Goal: Check status: Check status

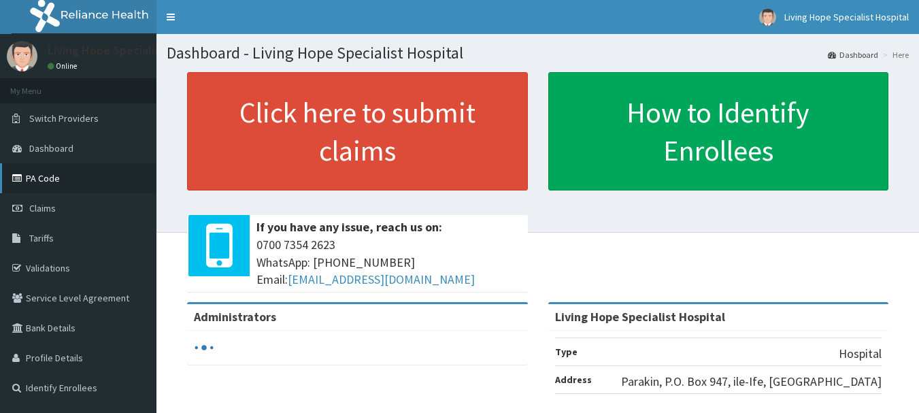
click at [39, 180] on link "PA Code" at bounding box center [78, 178] width 156 height 30
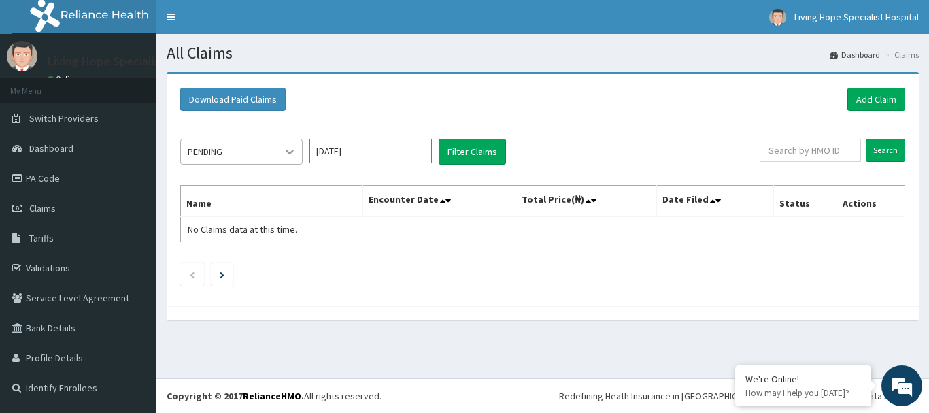
click at [290, 152] on icon at bounding box center [290, 152] width 14 height 14
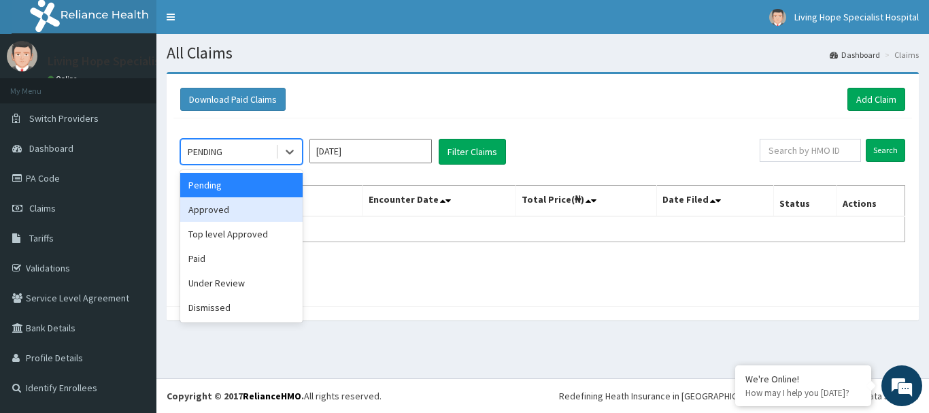
click at [209, 211] on div "Approved" at bounding box center [241, 209] width 122 height 24
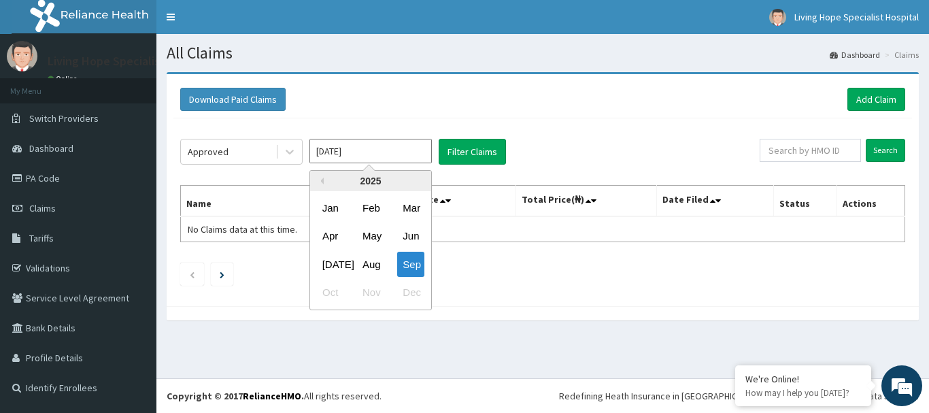
click at [423, 148] on input "Sep 2025" at bounding box center [370, 151] width 122 height 24
click at [460, 146] on button "Filter Claims" at bounding box center [472, 152] width 67 height 26
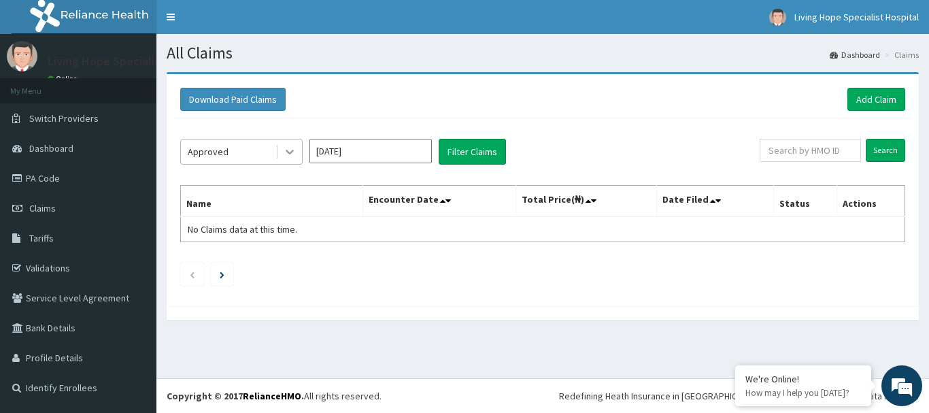
click at [290, 150] on icon at bounding box center [290, 152] width 14 height 14
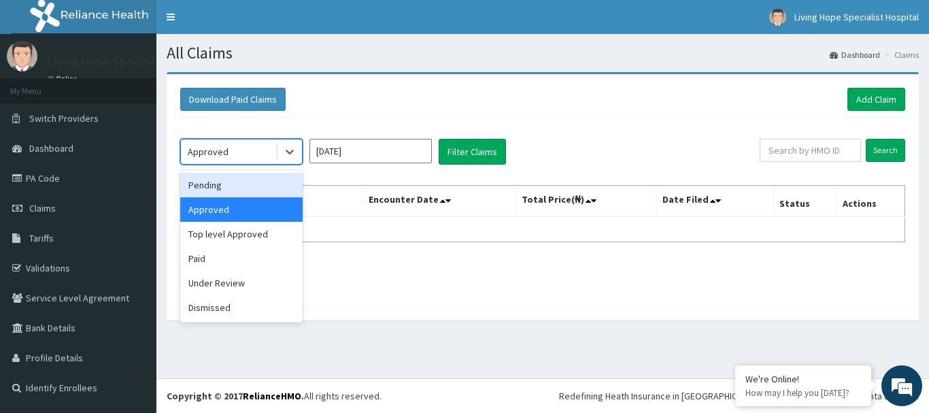
click at [209, 190] on div "Pending" at bounding box center [241, 185] width 122 height 24
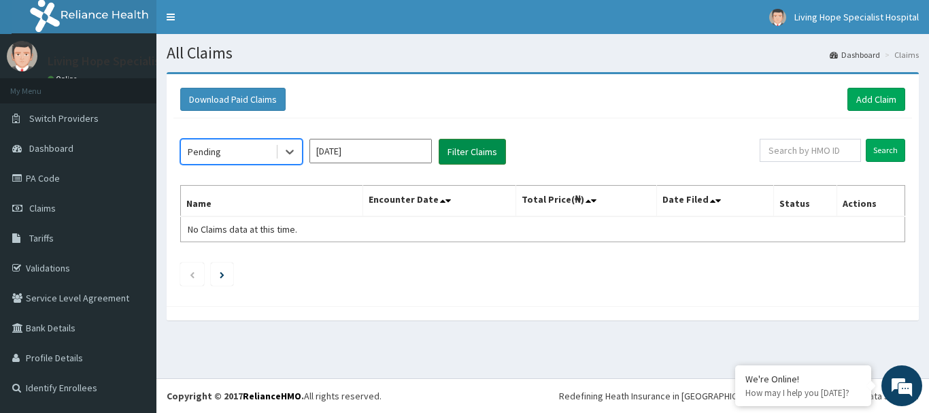
click at [481, 155] on button "Filter Claims" at bounding box center [472, 152] width 67 height 26
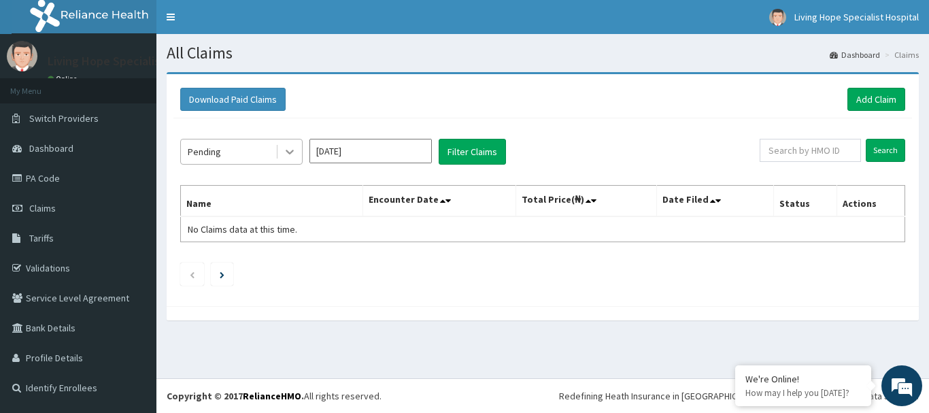
click at [293, 152] on icon at bounding box center [290, 152] width 8 height 5
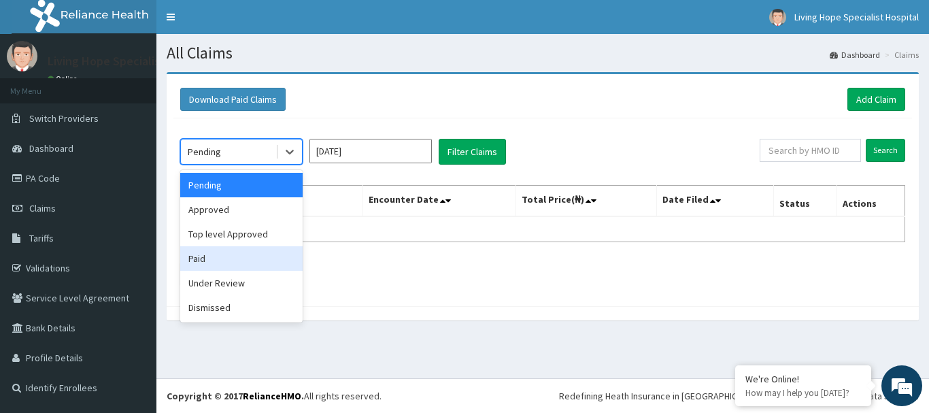
click at [201, 258] on div "Paid" at bounding box center [241, 258] width 122 height 24
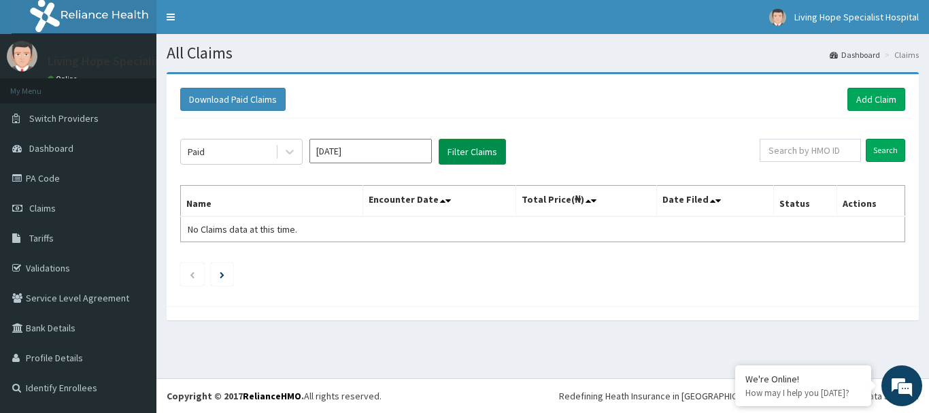
click at [467, 148] on button "Filter Claims" at bounding box center [472, 152] width 67 height 26
